Goal: Ask a question

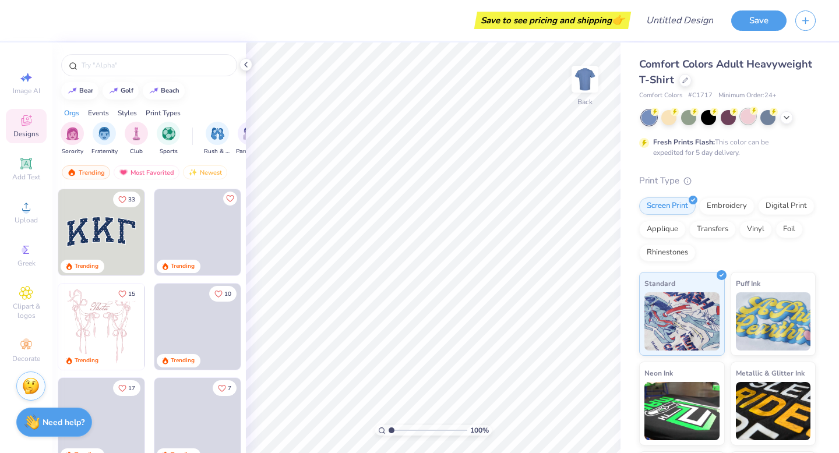
click at [745, 121] on div at bounding box center [748, 116] width 15 height 15
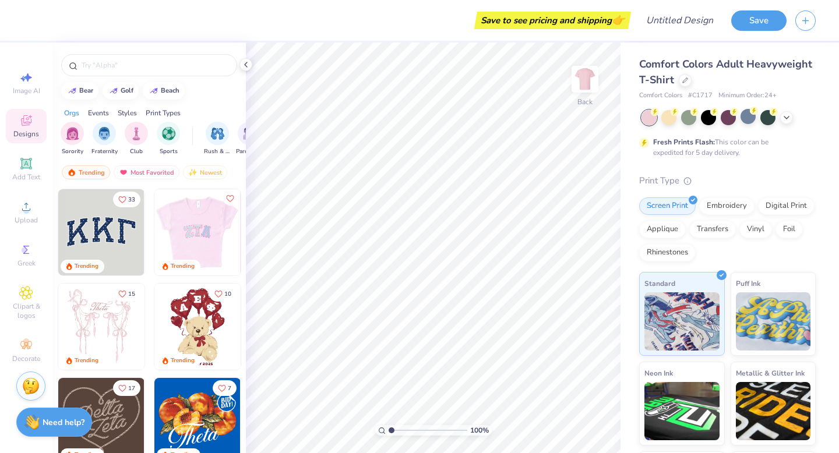
click at [200, 229] on div at bounding box center [197, 232] width 259 height 86
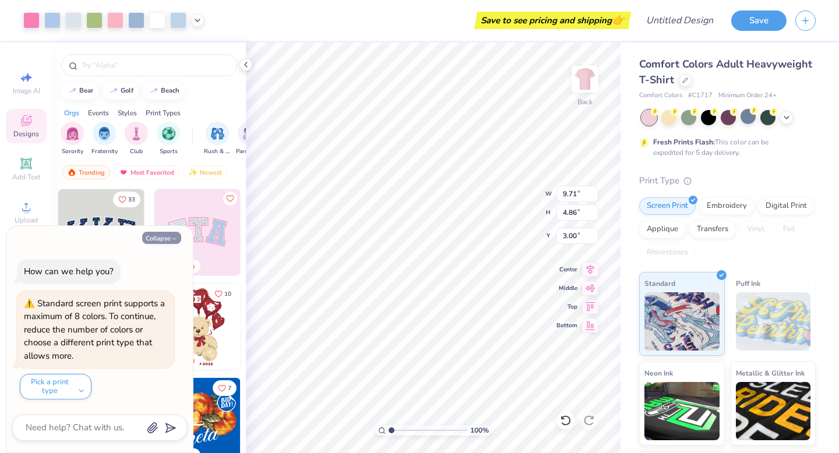
click at [172, 237] on icon "button" at bounding box center [174, 238] width 7 height 7
type textarea "x"
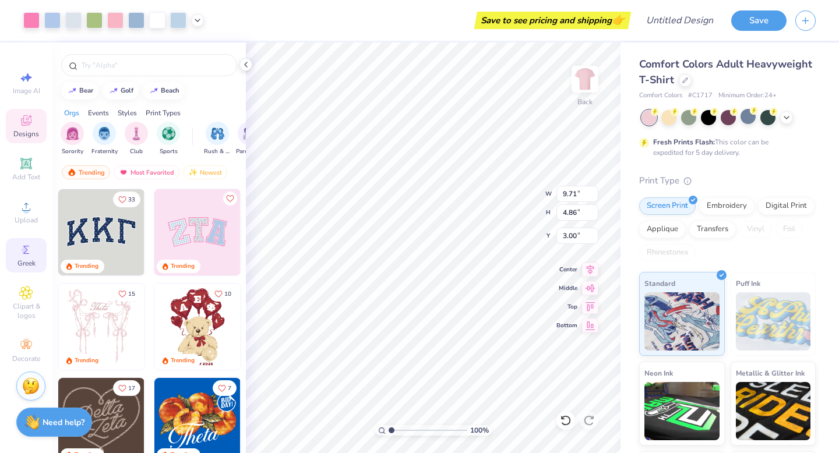
click at [18, 255] on div "Greek" at bounding box center [26, 255] width 41 height 34
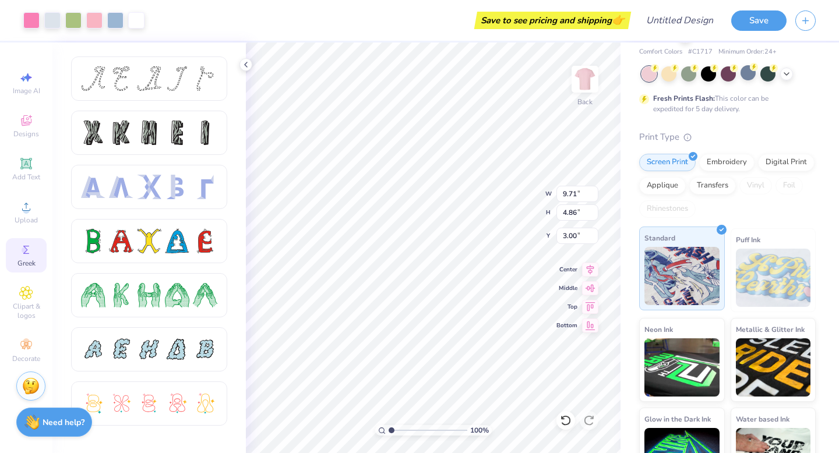
scroll to position [82, 0]
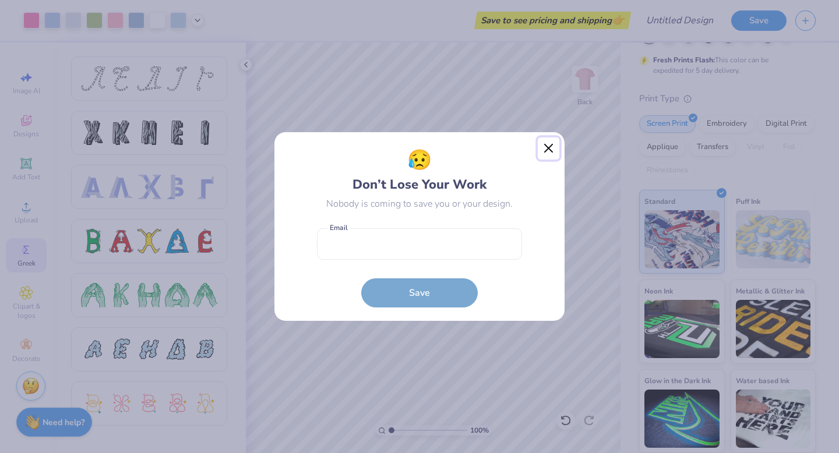
click at [546, 150] on button "Close" at bounding box center [549, 149] width 22 height 22
